Goal: Task Accomplishment & Management: Use online tool/utility

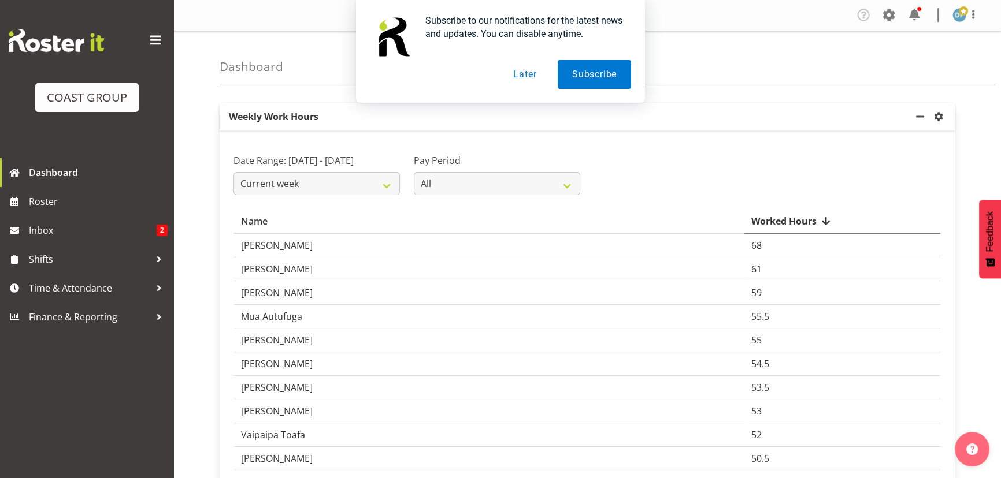
click at [534, 69] on button "Later" at bounding box center [525, 74] width 52 height 29
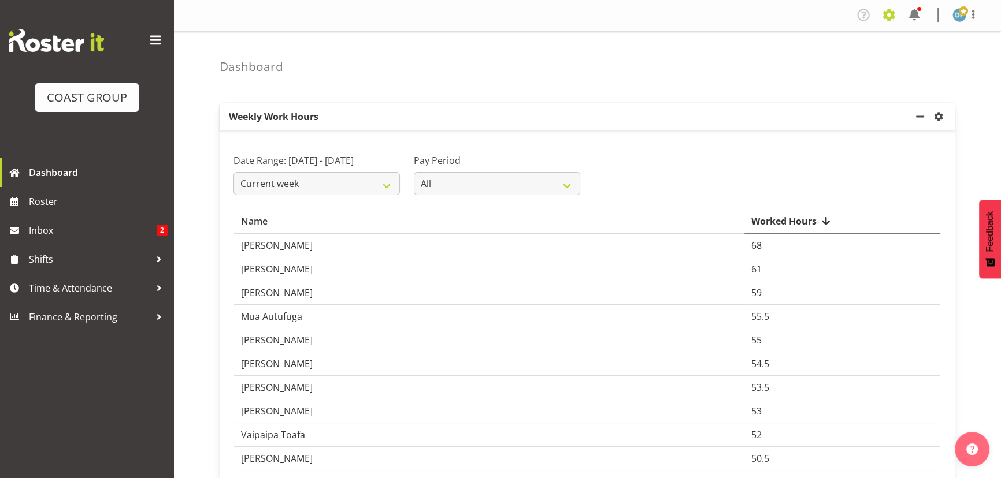
click at [889, 10] on span at bounding box center [888, 15] width 18 height 18
click at [827, 57] on link "Jobs" at bounding box center [842, 63] width 111 height 21
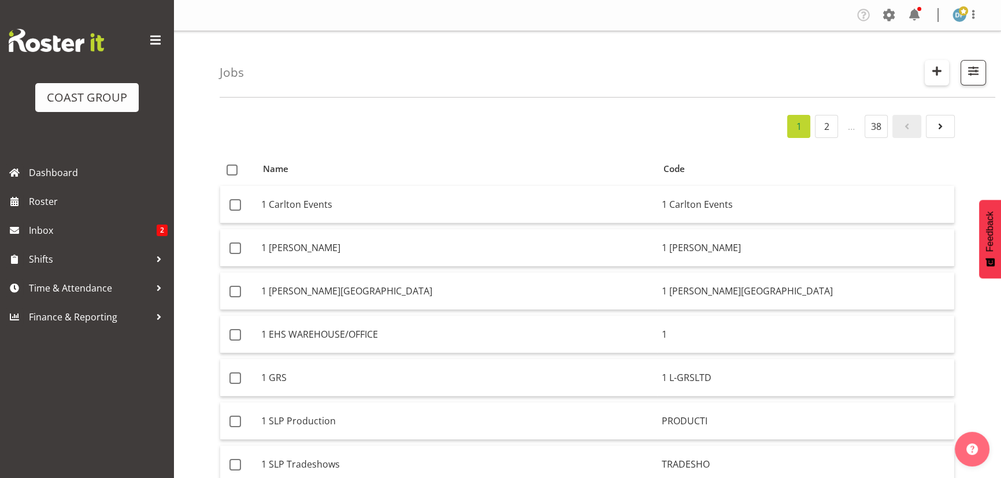
click at [933, 69] on span "button" at bounding box center [936, 71] width 15 height 15
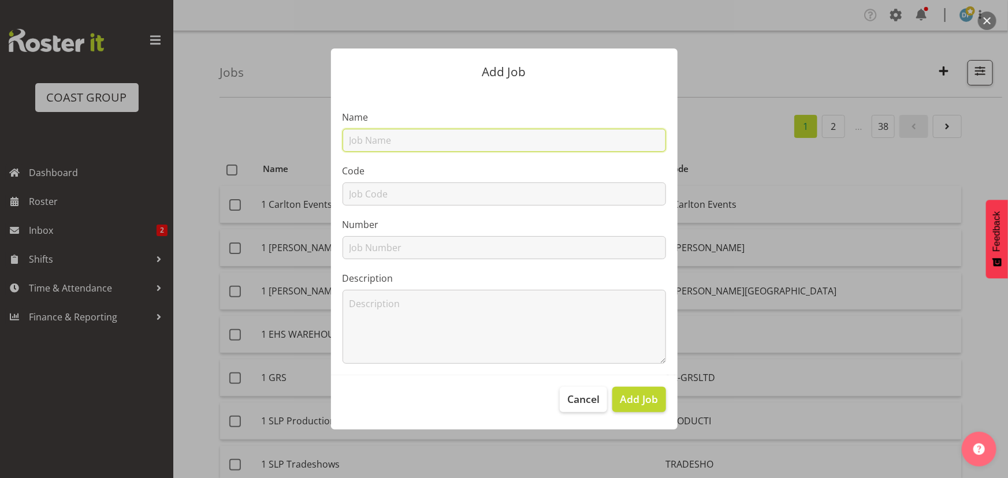
click at [527, 141] on input "text" at bounding box center [505, 140] width 324 height 23
type input "22510026 - Pinnacle Drinks @ Woolworths Expo"
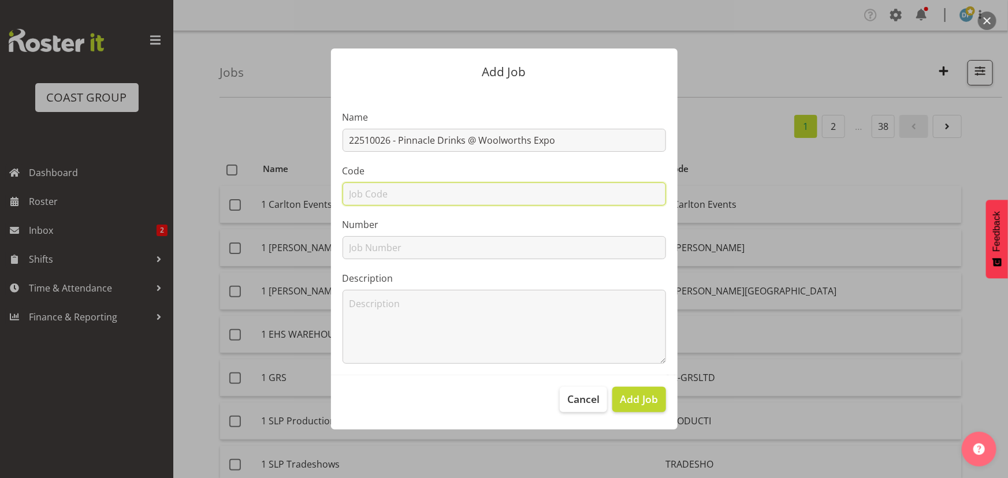
click at [512, 191] on input "text" at bounding box center [505, 194] width 324 height 23
type input "22510026"
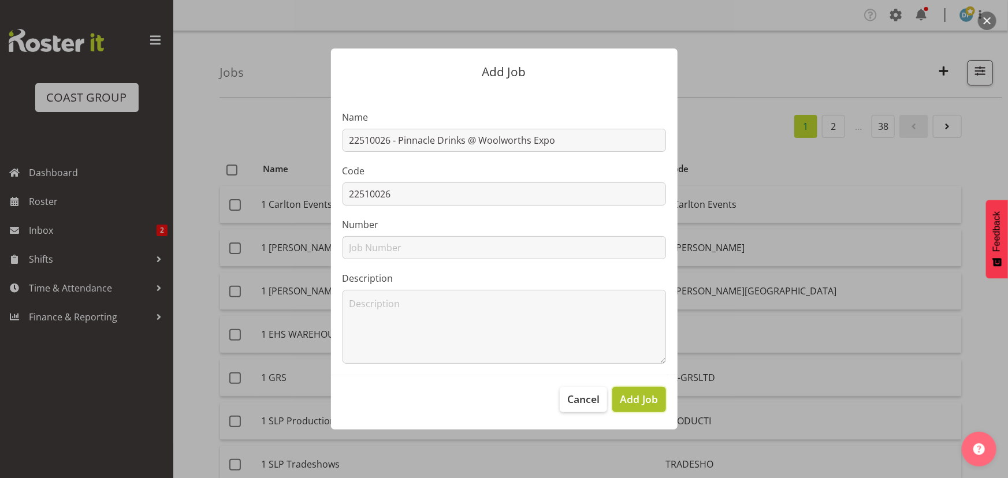
click at [633, 404] on span "Add Job" at bounding box center [639, 399] width 38 height 15
